Goal: Communication & Community: Answer question/provide support

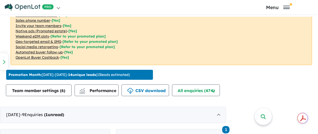
scroll to position [382, 0]
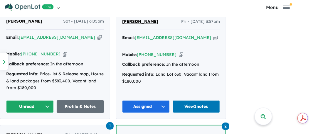
click at [46, 101] on button "Unread" at bounding box center [30, 107] width 48 height 13
click at [29, 128] on button "Assigned" at bounding box center [31, 134] width 51 height 14
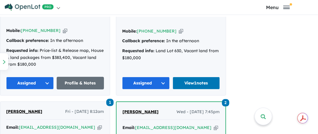
scroll to position [441, 0]
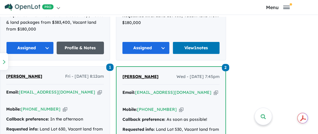
click at [80, 42] on link "Profile & Notes" at bounding box center [81, 48] width 48 height 13
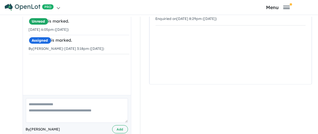
scroll to position [155, 0]
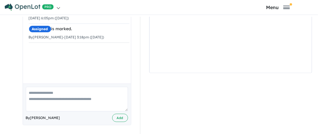
click at [45, 98] on textarea at bounding box center [77, 99] width 102 height 24
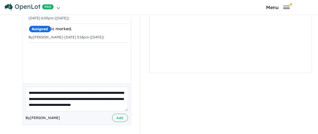
scroll to position [2, 0]
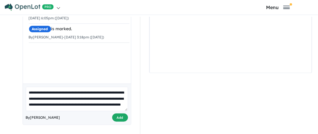
type textarea "**********"
click at [116, 116] on button "Add" at bounding box center [120, 118] width 16 height 9
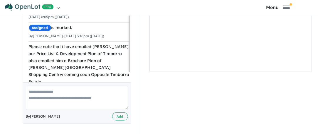
scroll to position [1, 0]
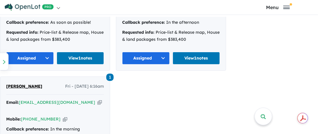
scroll to position [823, 0]
